Goal: Task Accomplishment & Management: Manage account settings

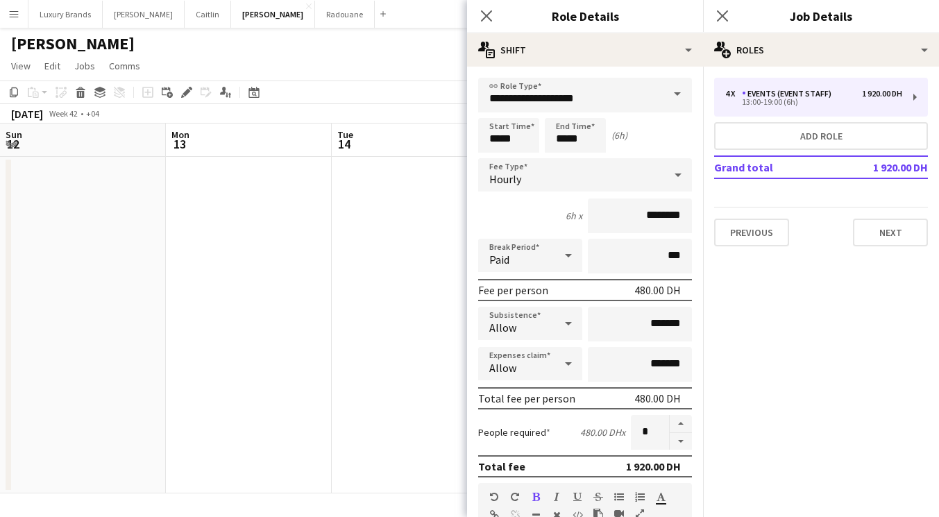
scroll to position [274, 0]
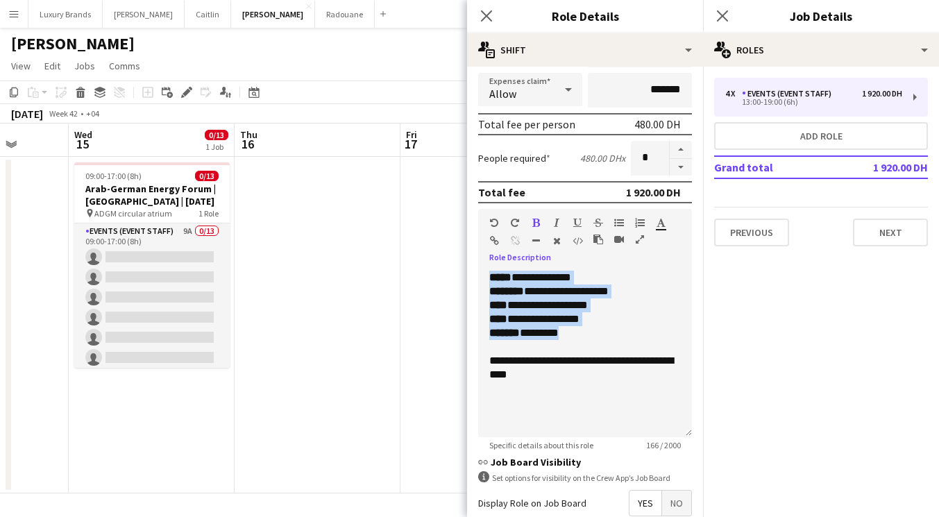
click at [726, 6] on div "Close pop-in" at bounding box center [722, 16] width 39 height 32
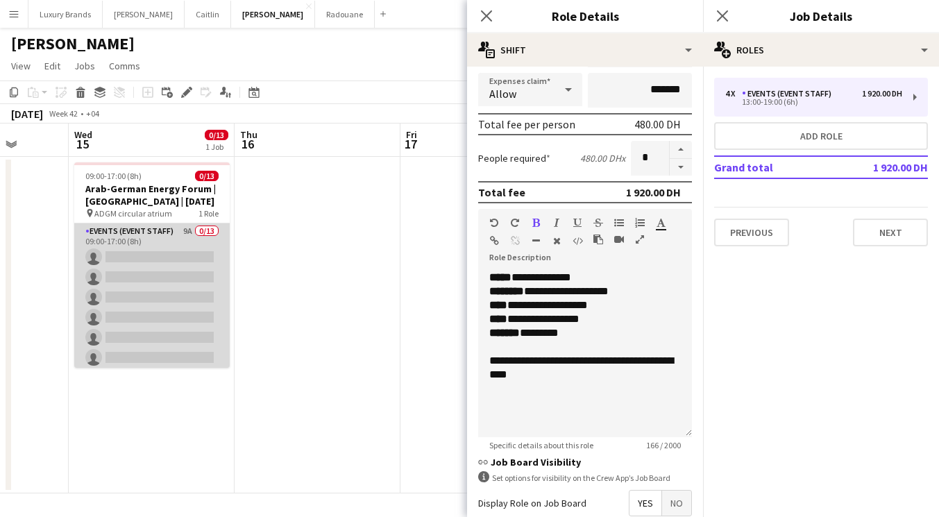
click at [151, 246] on app-card-role "Events (Event Staff) 9A 0/13 09:00-17:00 (8h) single-neutral-actions single-neu…" at bounding box center [151, 367] width 155 height 289
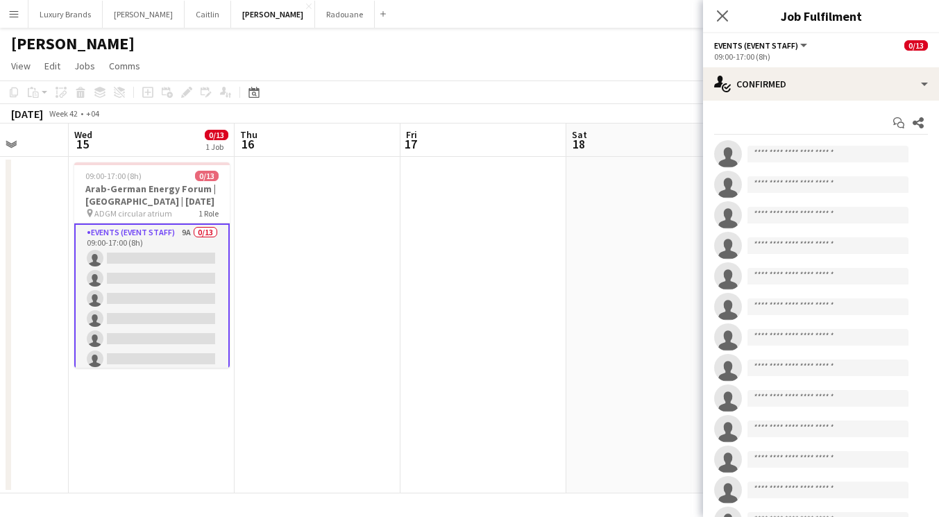
click at [325, 335] on app-date-cell at bounding box center [318, 325] width 166 height 337
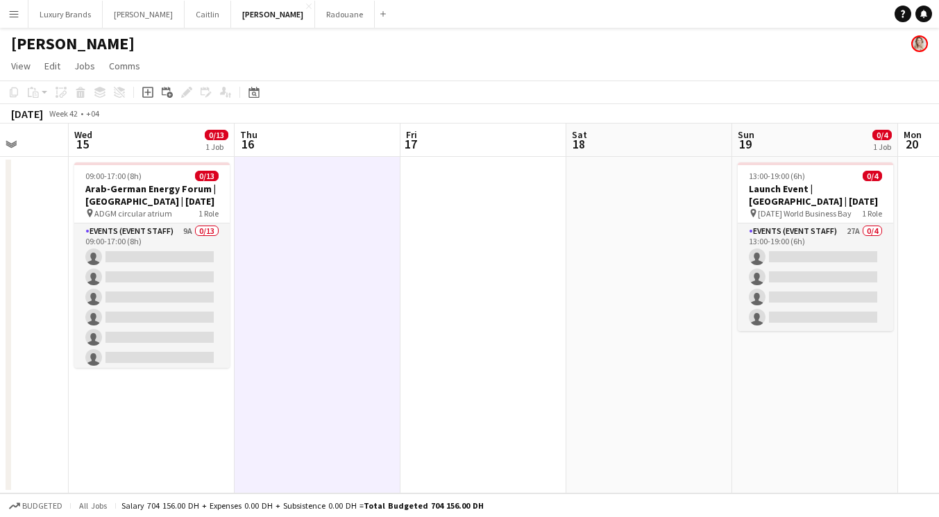
click at [163, 411] on app-date-cell "09:00-17:00 (8h) 0/13 Arab-German Energy Forum | [GEOGRAPHIC_DATA] | [DATE] pin…" at bounding box center [152, 325] width 166 height 337
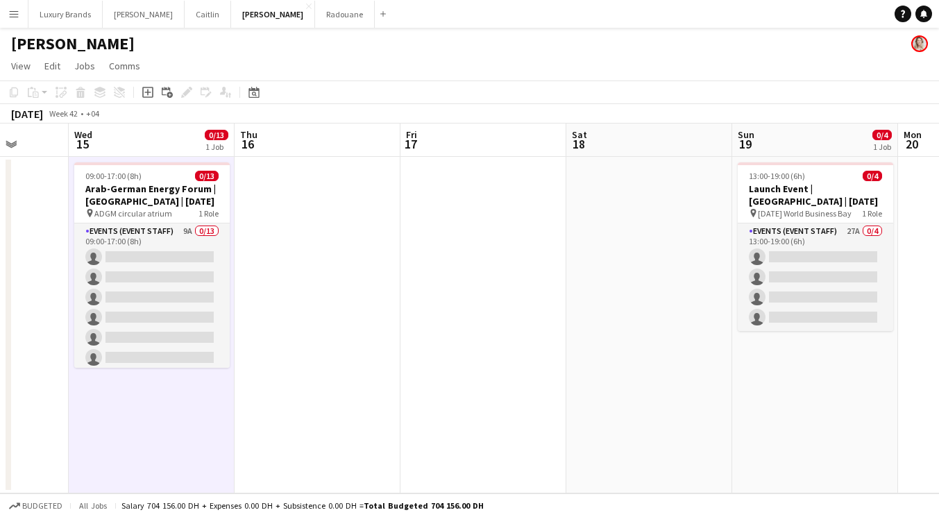
click at [294, 388] on app-date-cell at bounding box center [318, 325] width 166 height 337
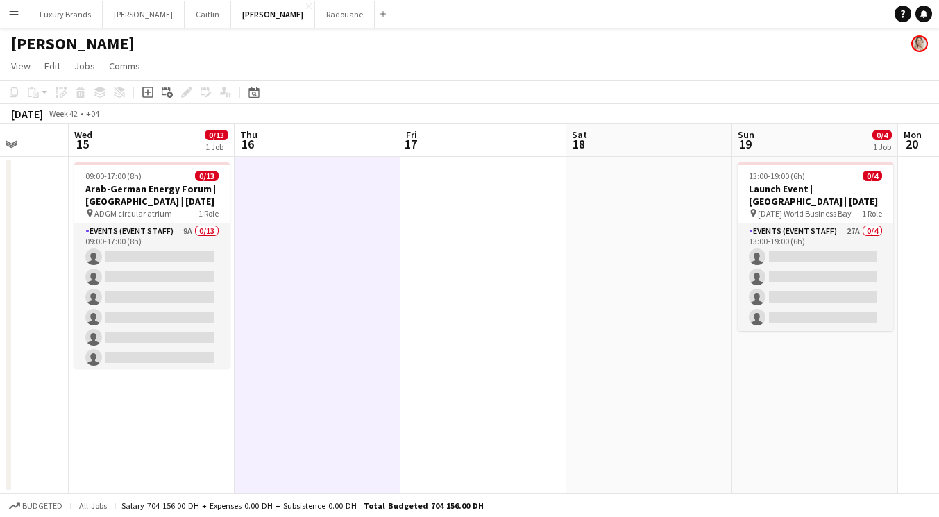
click at [158, 391] on app-date-cell "09:00-17:00 (8h) 0/13 Arab-German Energy Forum | [GEOGRAPHIC_DATA] | [DATE] pin…" at bounding box center [152, 325] width 166 height 337
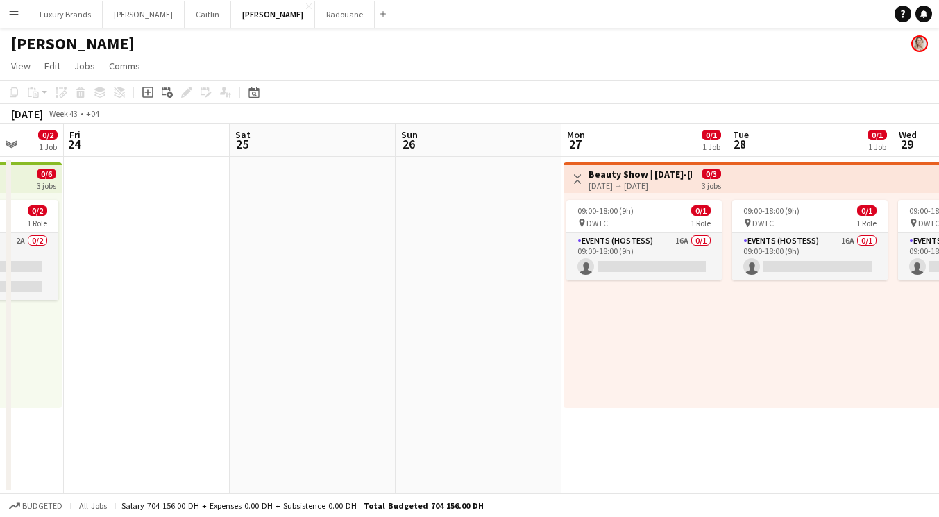
scroll to position [0, 366]
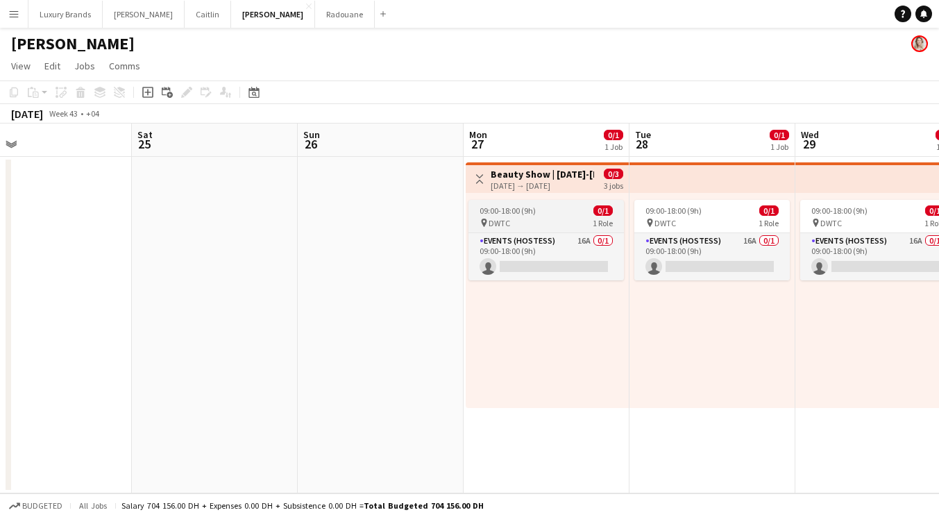
click at [522, 218] on div "pin DWTC 1 Role" at bounding box center [545, 222] width 155 height 11
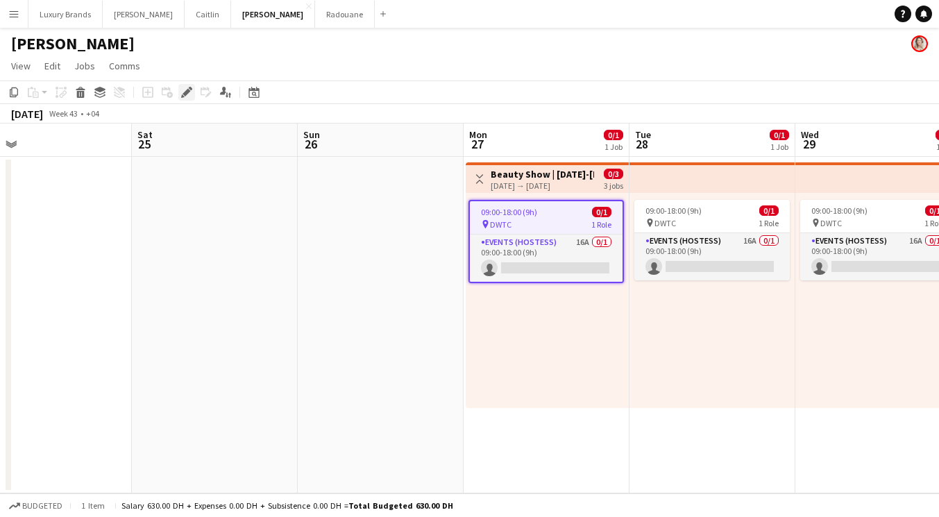
click at [182, 94] on icon at bounding box center [182, 95] width 3 height 3
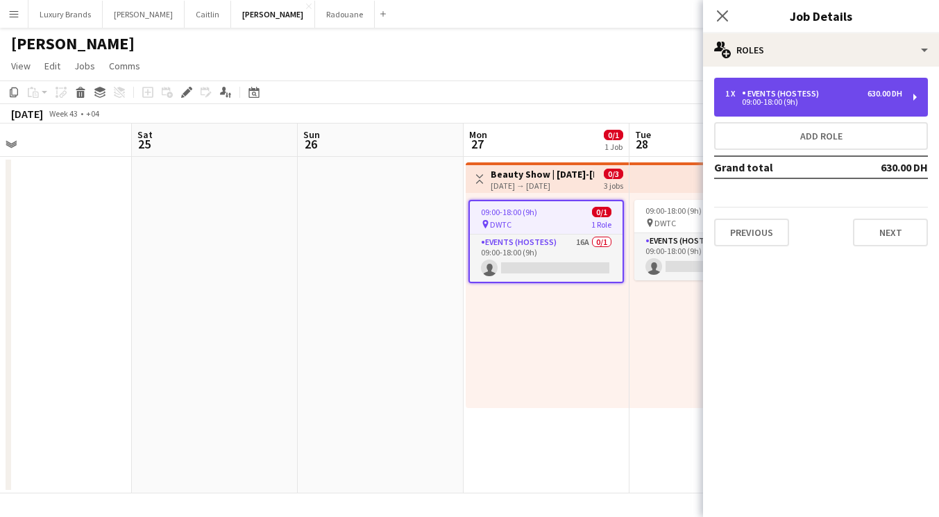
click at [792, 101] on div "09:00-18:00 (9h)" at bounding box center [813, 102] width 177 height 7
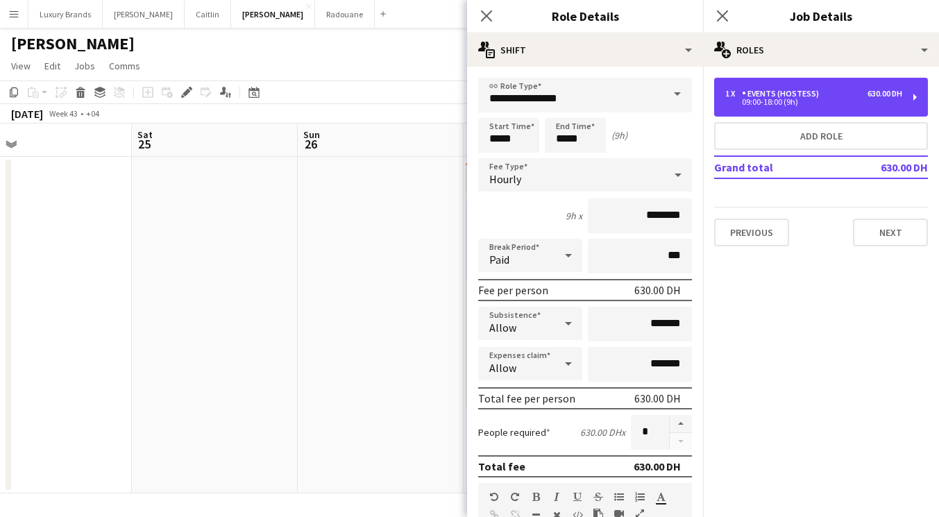
scroll to position [423, 0]
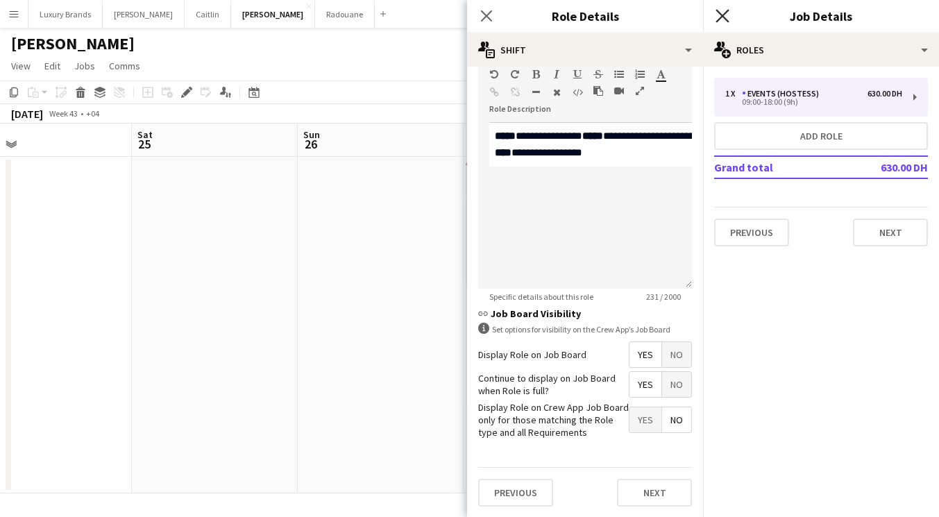
click at [722, 12] on icon "Close pop-in" at bounding box center [721, 15] width 13 height 13
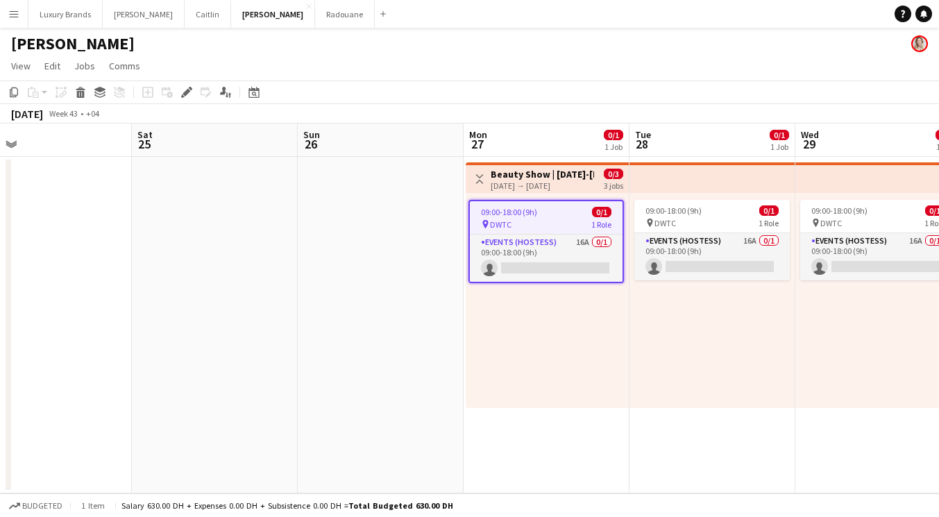
click at [518, 428] on app-date-cell "Toggle View Beauty Show | [DATE]-[DATE] | DWTC [DATE] → [DATE] 0/3 3 jobs 09:00…" at bounding box center [547, 325] width 166 height 337
